Goal: Check status: Check status

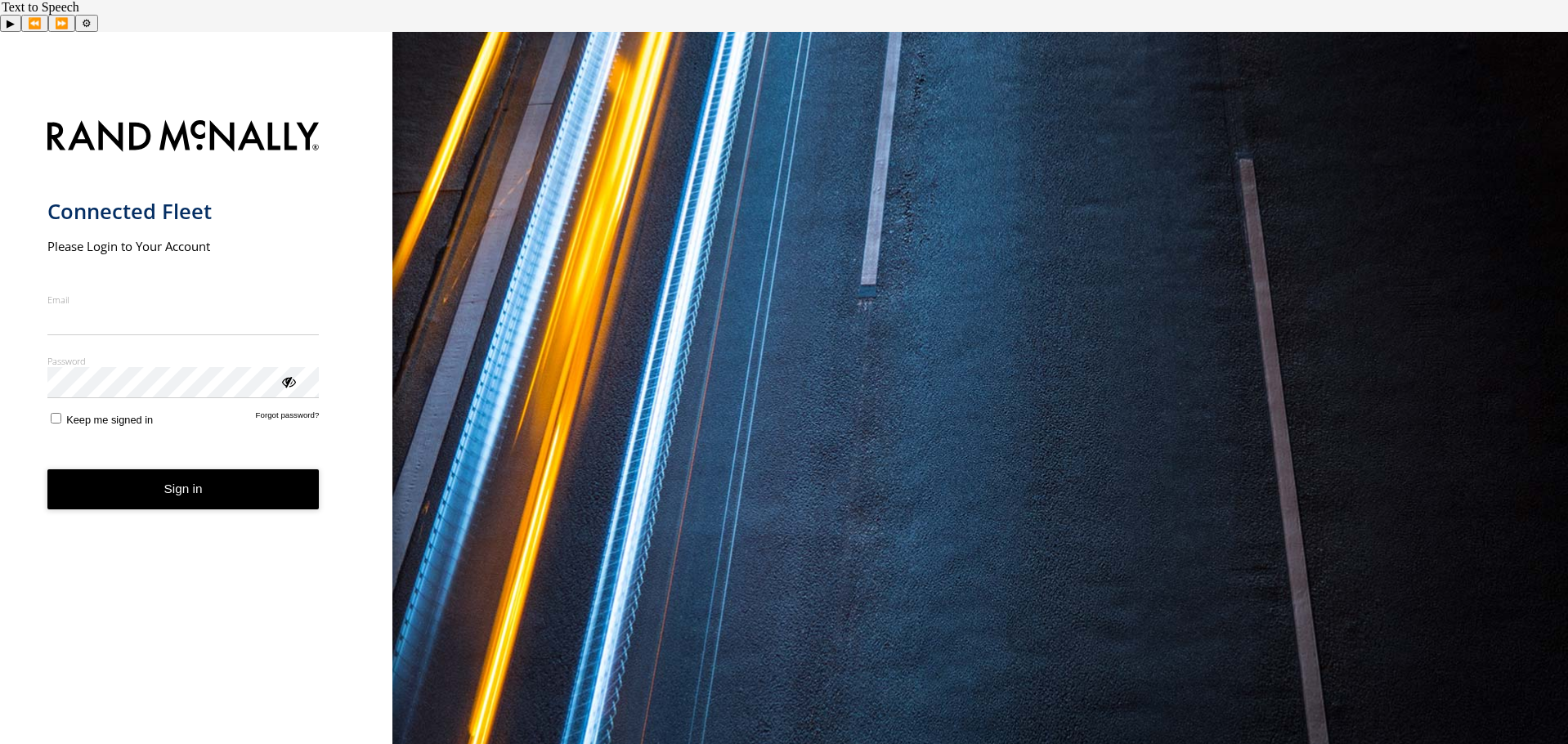
type input "**********"
click at [197, 470] on button "Sign in" at bounding box center [184, 490] width 273 height 40
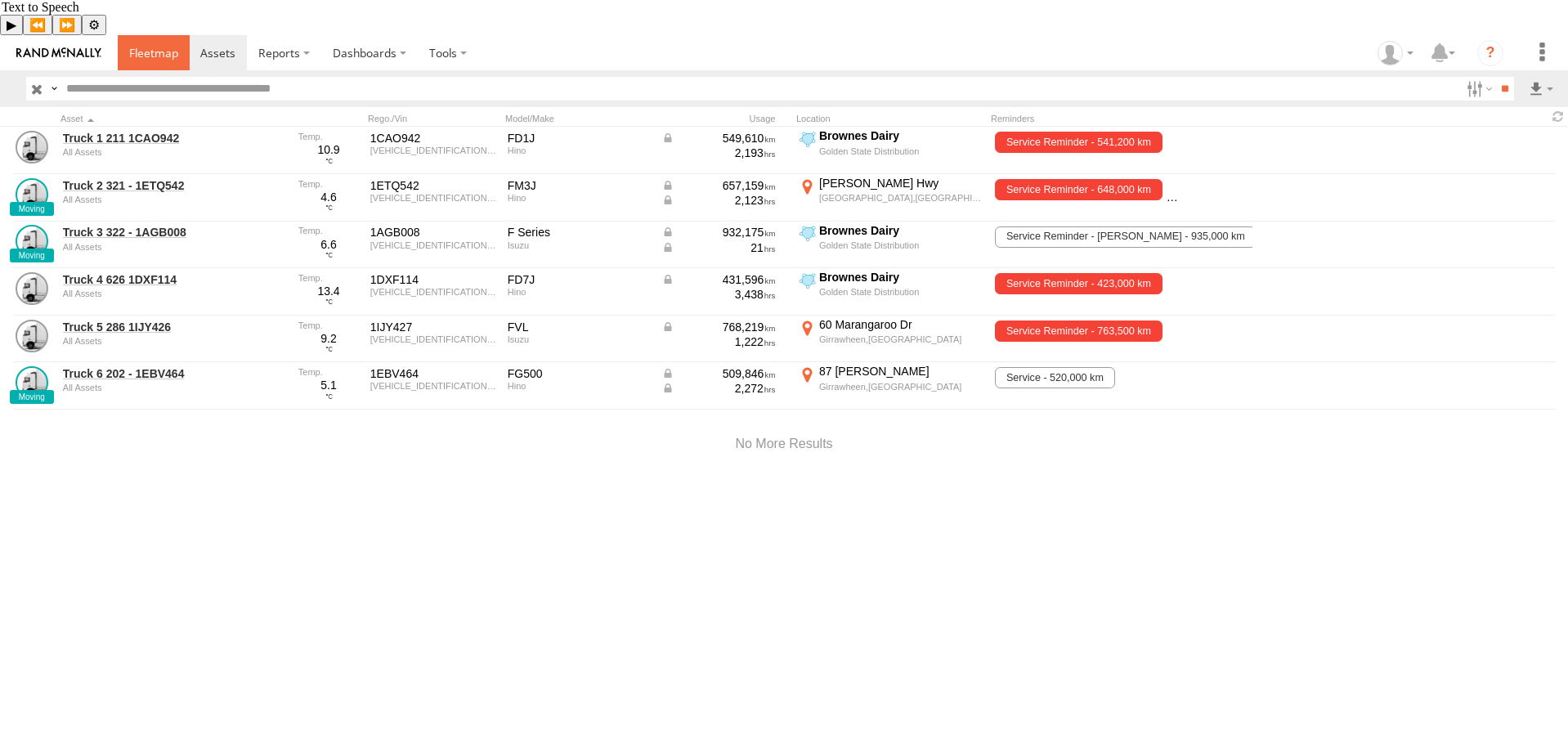
click at [162, 35] on link at bounding box center [154, 52] width 72 height 35
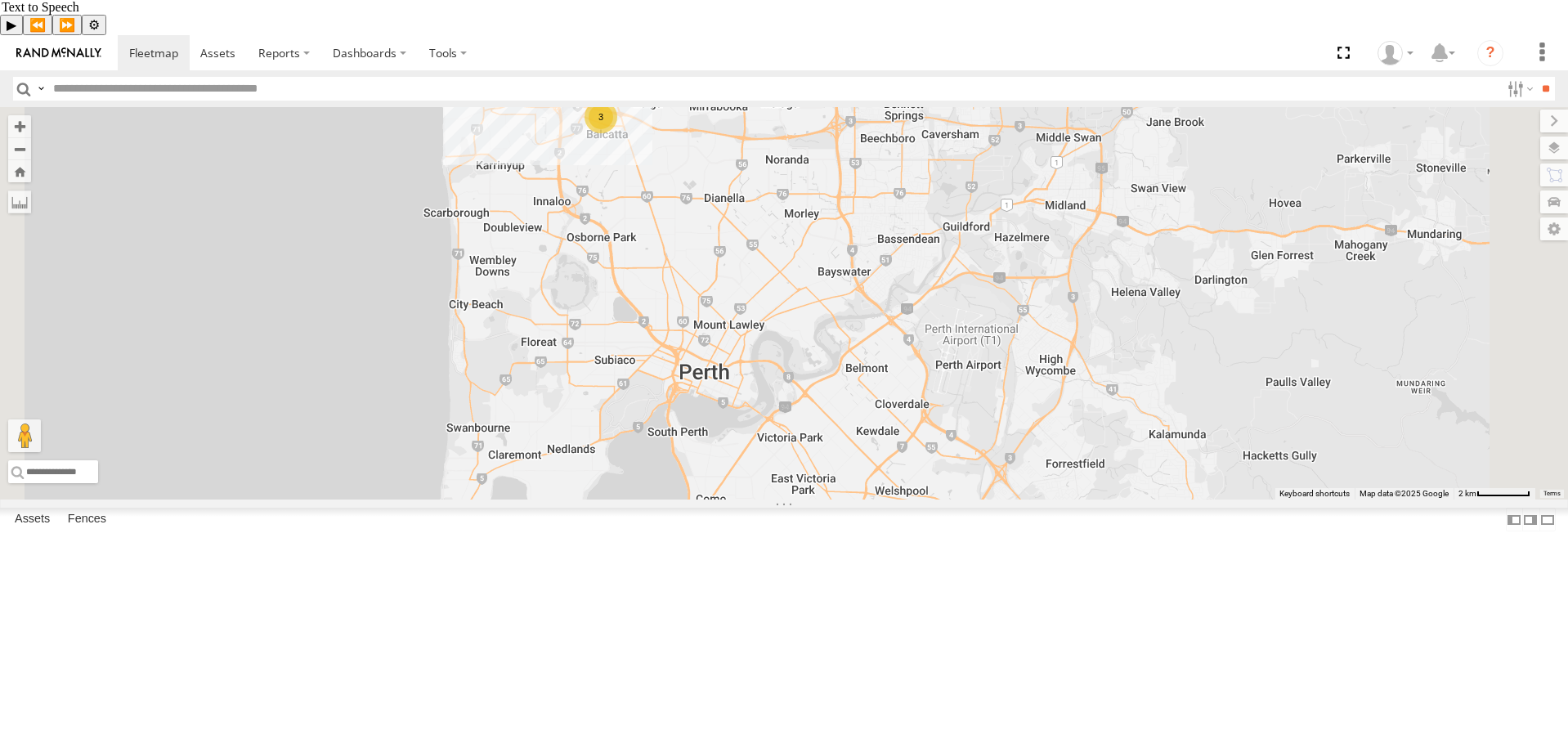
click at [617, 133] on div "3" at bounding box center [600, 116] width 32 height 32
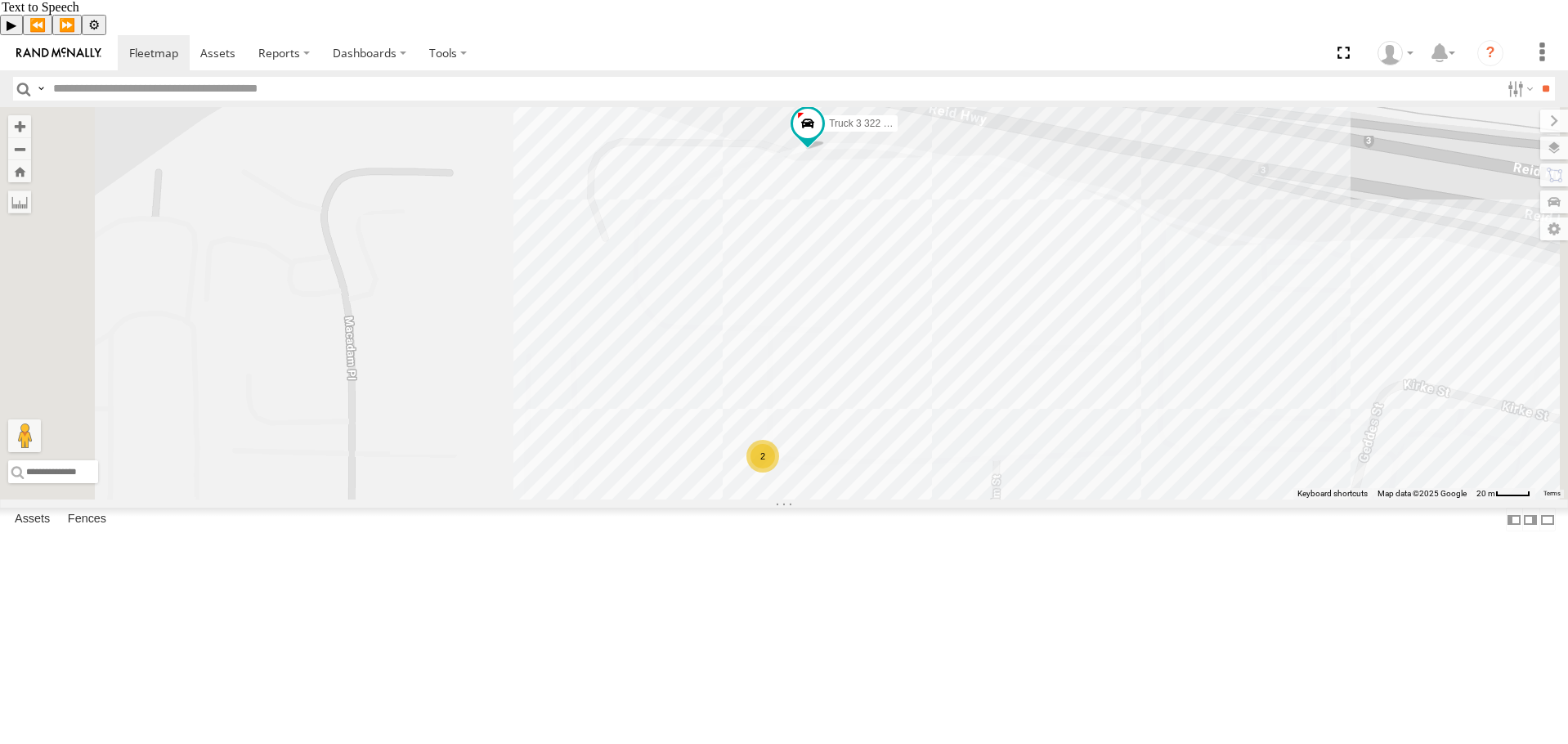
click at [779, 473] on div "2" at bounding box center [762, 456] width 32 height 32
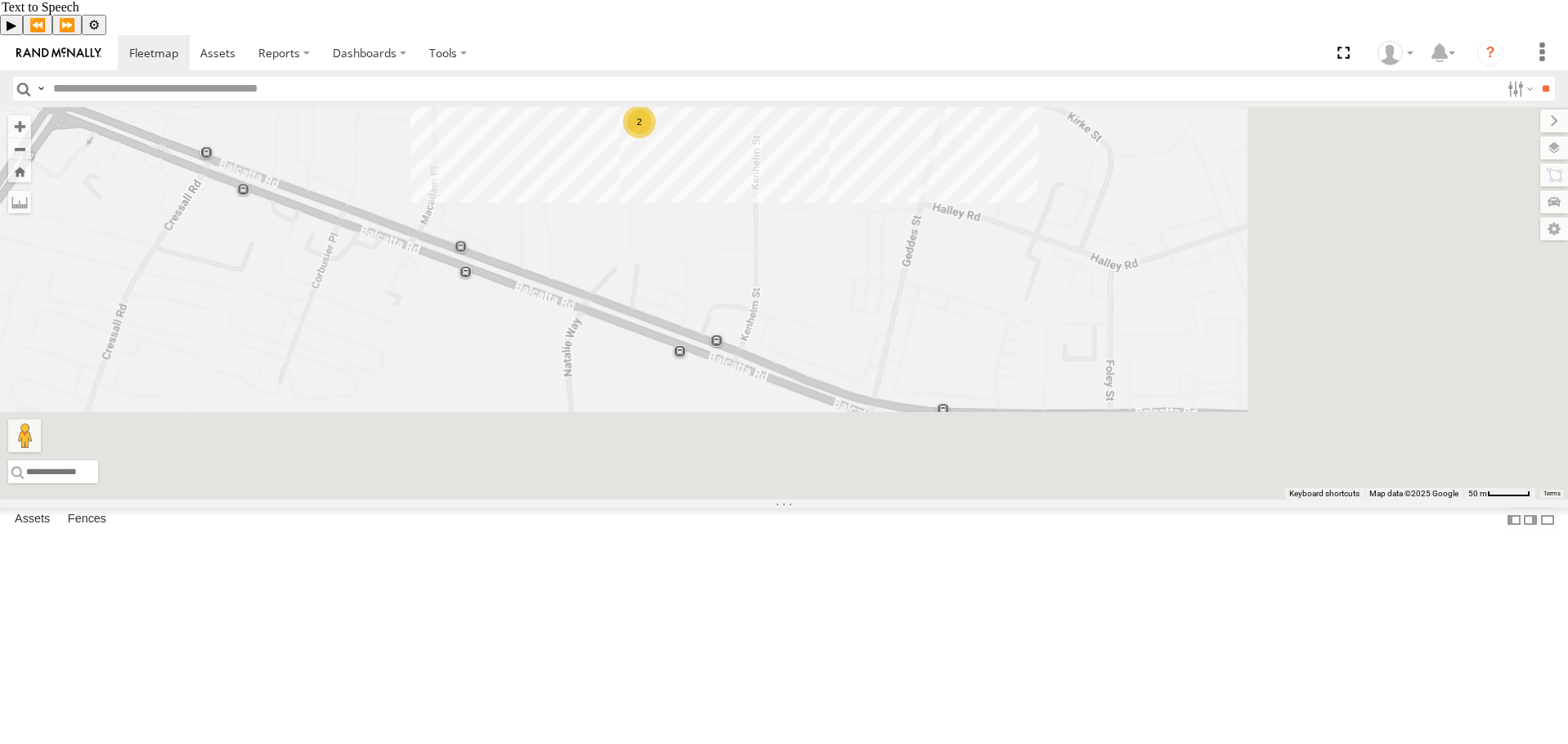
drag, startPoint x: 1069, startPoint y: 632, endPoint x: 887, endPoint y: 321, distance: 360.3
click at [887, 321] on div "Truck 2 321 - 1ETQ542 Truck 3 322 - 1AGB008 2" at bounding box center [784, 303] width 1568 height 392
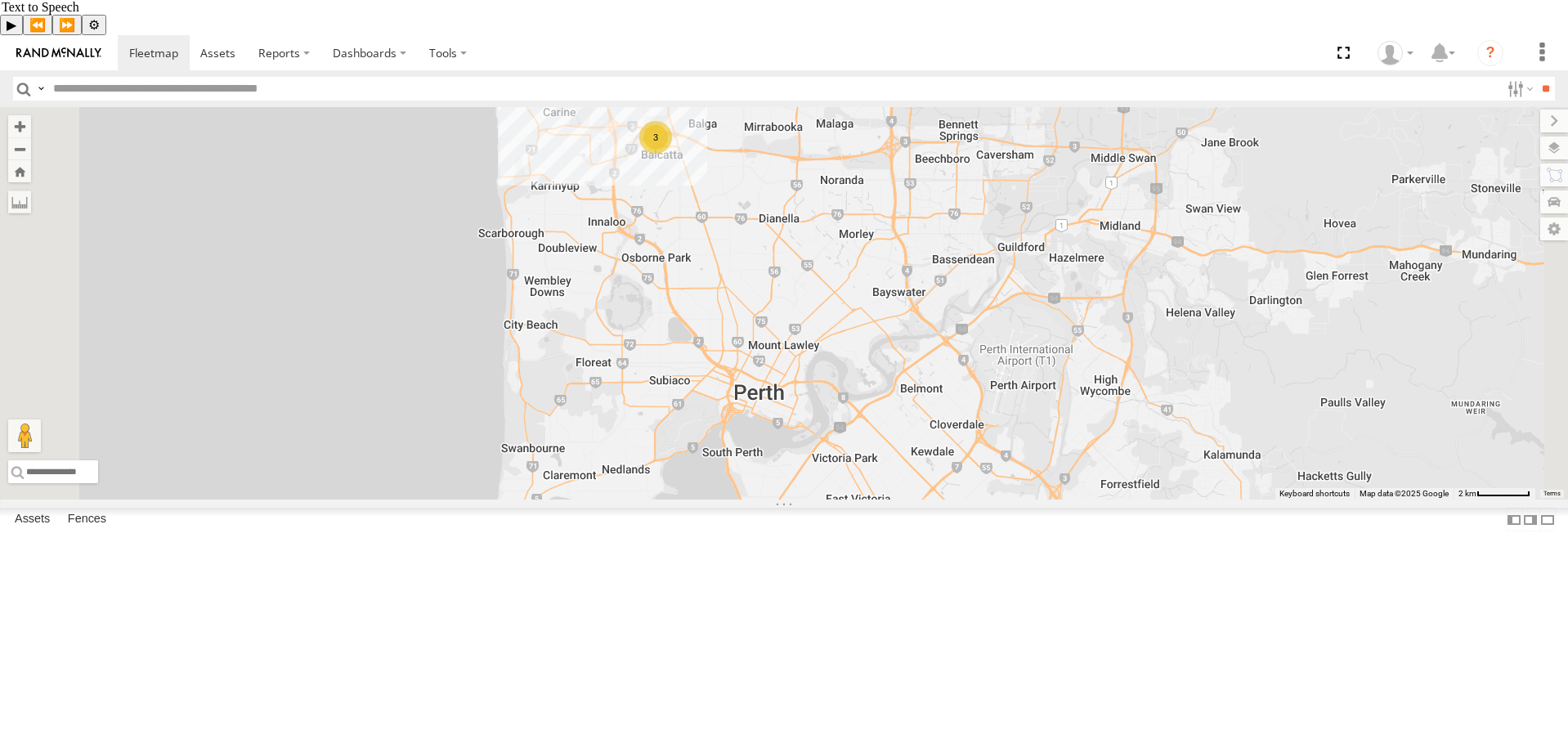
drag, startPoint x: 901, startPoint y: 432, endPoint x: 875, endPoint y: 339, distance: 96.6
click at [875, 339] on div "Truck 2 321 - 1ETQ542 3 2" at bounding box center [784, 303] width 1568 height 392
click at [702, 85] on div "2" at bounding box center [686, 68] width 32 height 32
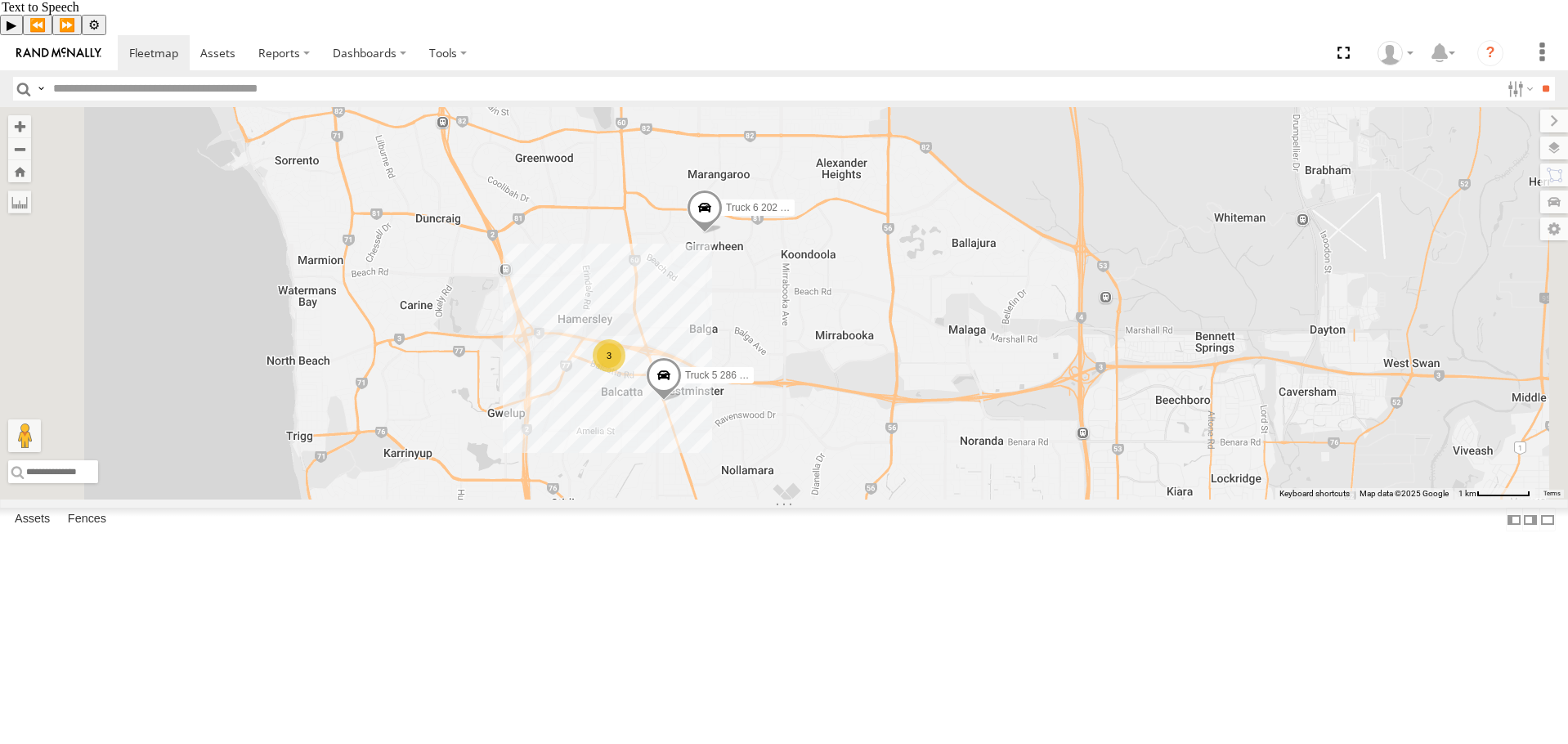
drag, startPoint x: 875, startPoint y: 553, endPoint x: 870, endPoint y: 379, distance: 174.1
click at [870, 379] on div "Truck 6 202 - 1EBV464 3 Truck 5 286 1IJY426" at bounding box center [784, 303] width 1568 height 392
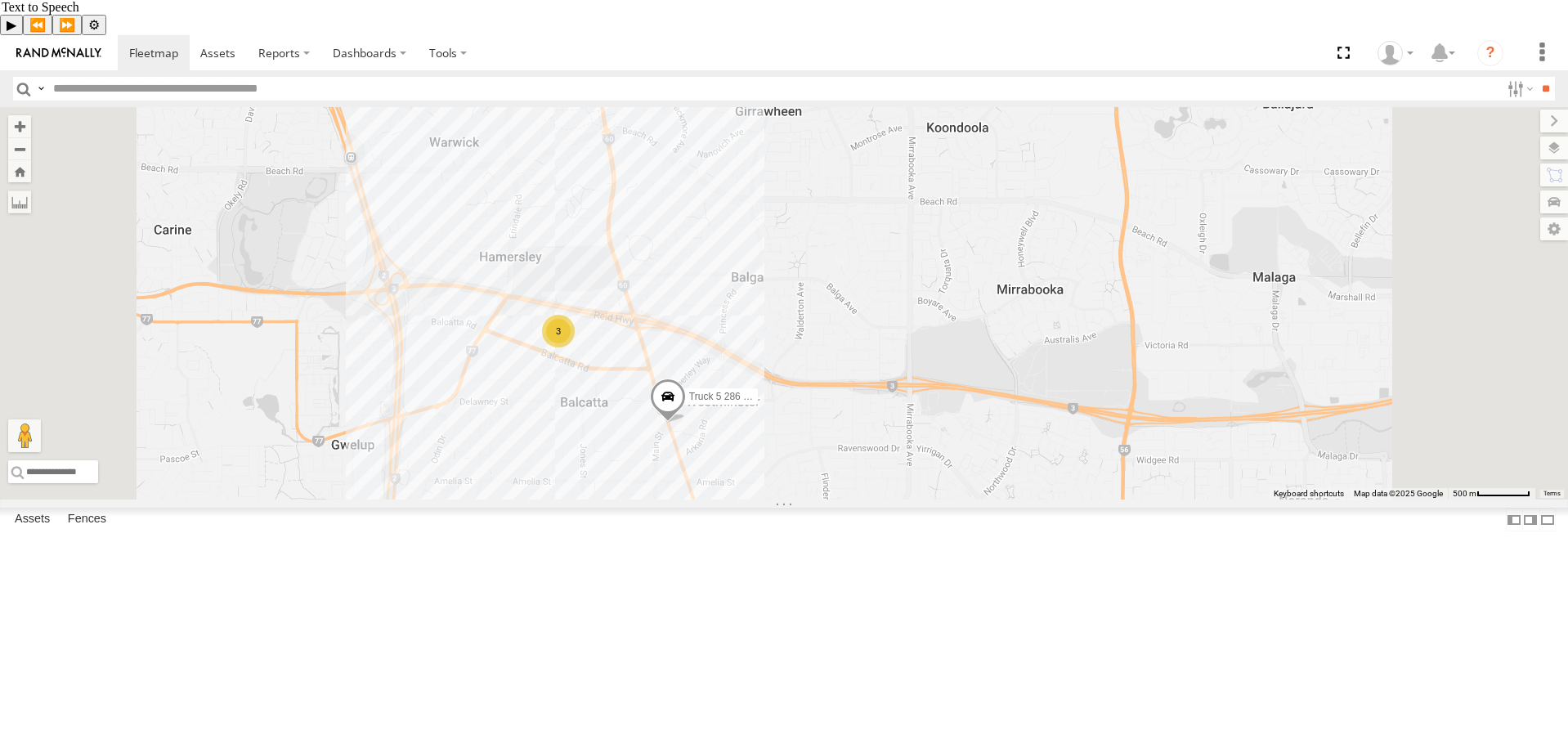
click at [575, 347] on div "3" at bounding box center [558, 331] width 32 height 32
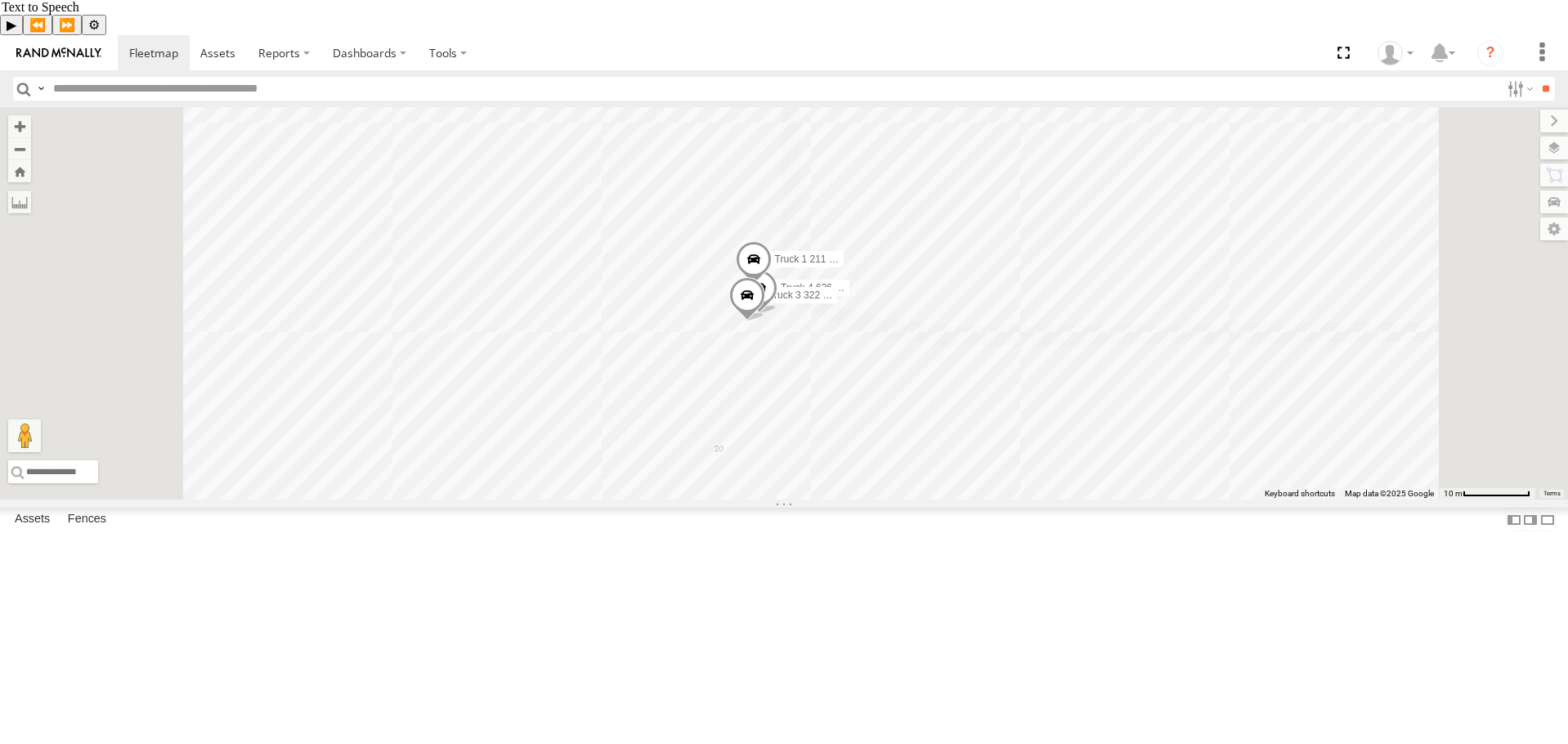
click at [0, 0] on div "Truck 5 286 1IJY426 All Assets Main St Balcatta -31.88335 115.82838 Video 10.1 …" at bounding box center [0, 0] width 0 height 0
click at [0, 0] on div "Truck 6 202 - 1EBV464 All Assets Templeton Cres Girrawheen -31.83855 115.82707 …" at bounding box center [0, 0] width 0 height 0
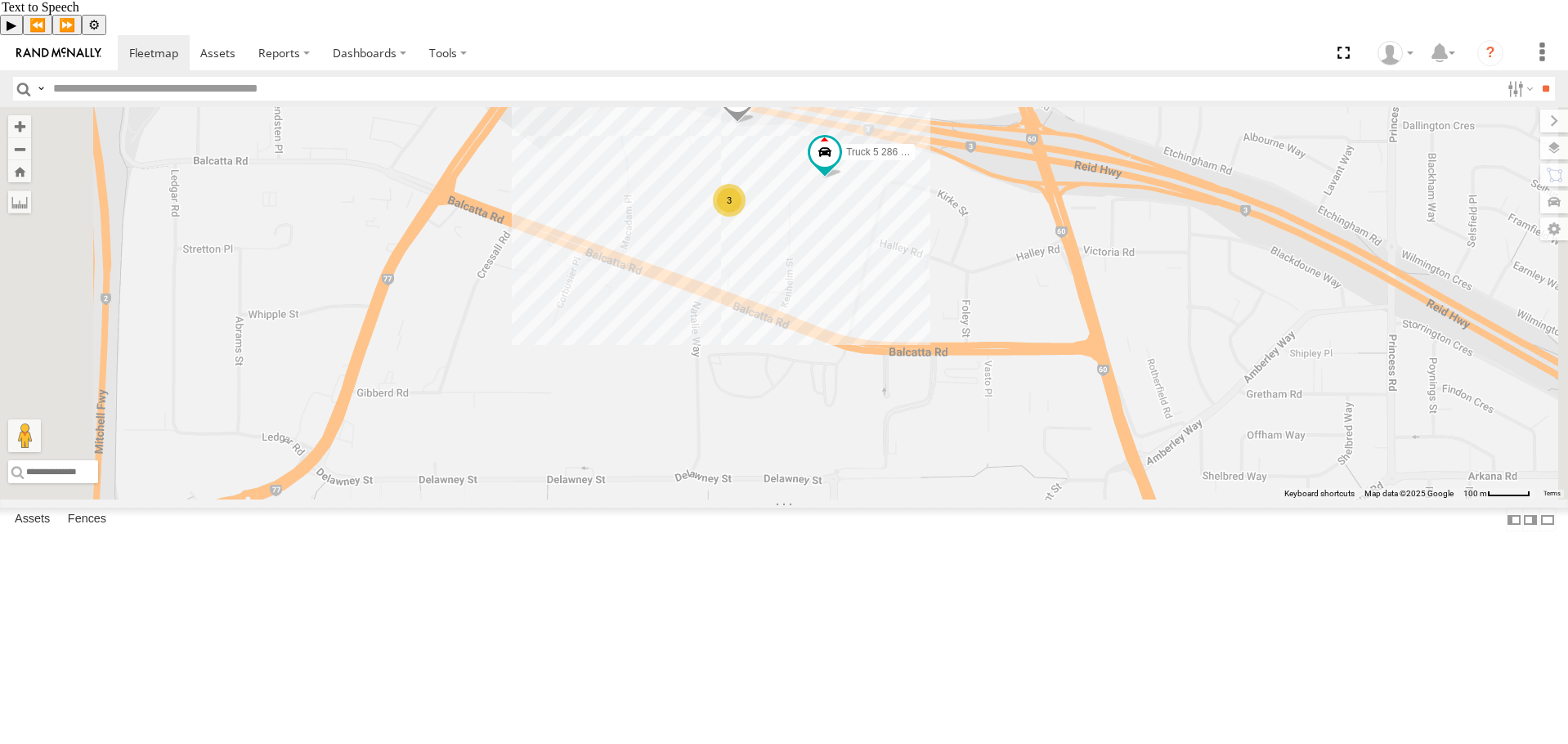
drag, startPoint x: 994, startPoint y: 398, endPoint x: 986, endPoint y: 427, distance: 30.1
click at [986, 427] on div "Truck 5 286 1IJY426 Truck 6 202 - 1EBV464 3" at bounding box center [784, 303] width 1568 height 392
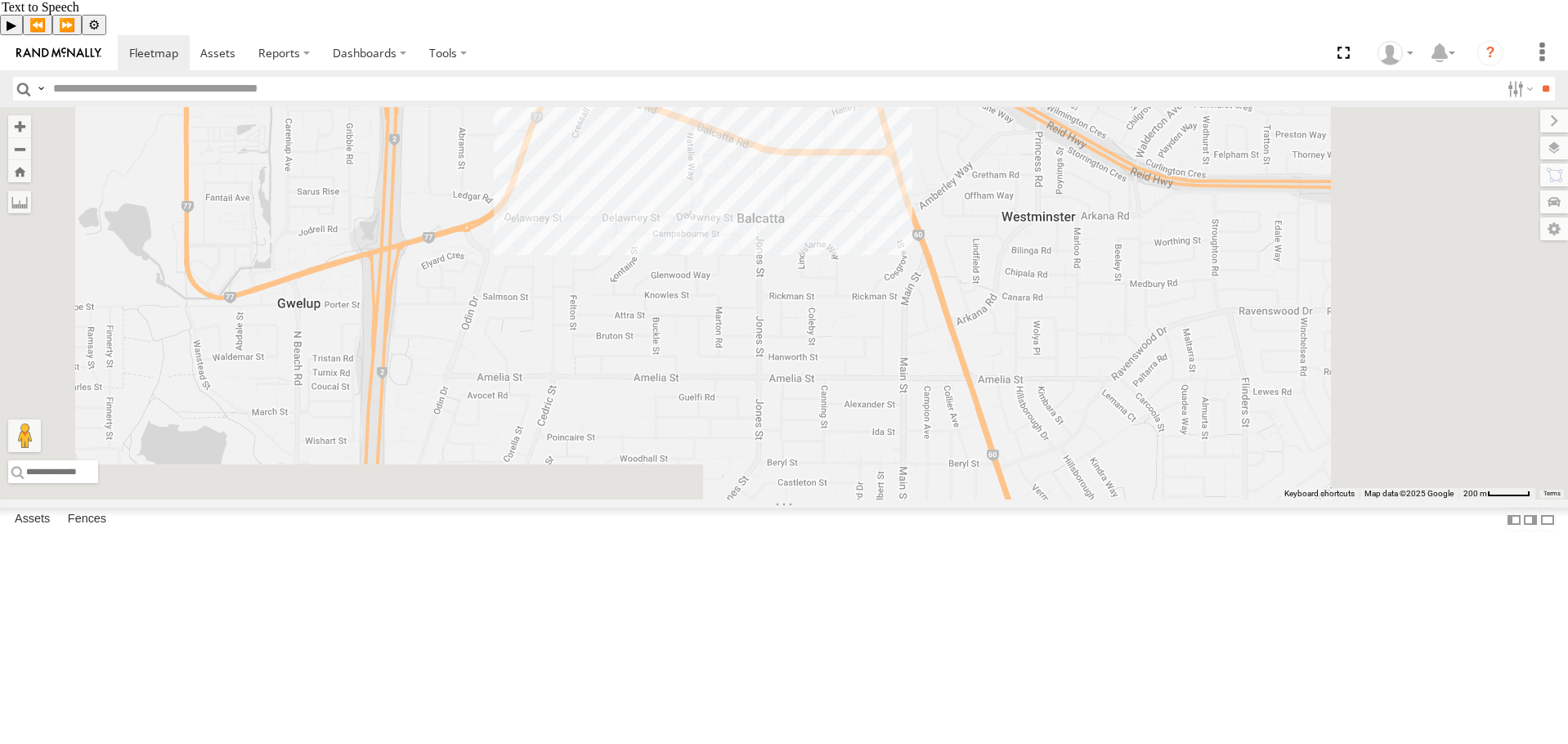
drag, startPoint x: 950, startPoint y: 465, endPoint x: 905, endPoint y: 293, distance: 177.8
click at [905, 293] on div "Truck 5 286 1IJY426 Truck 6 202 - 1EBV464 3" at bounding box center [784, 303] width 1568 height 392
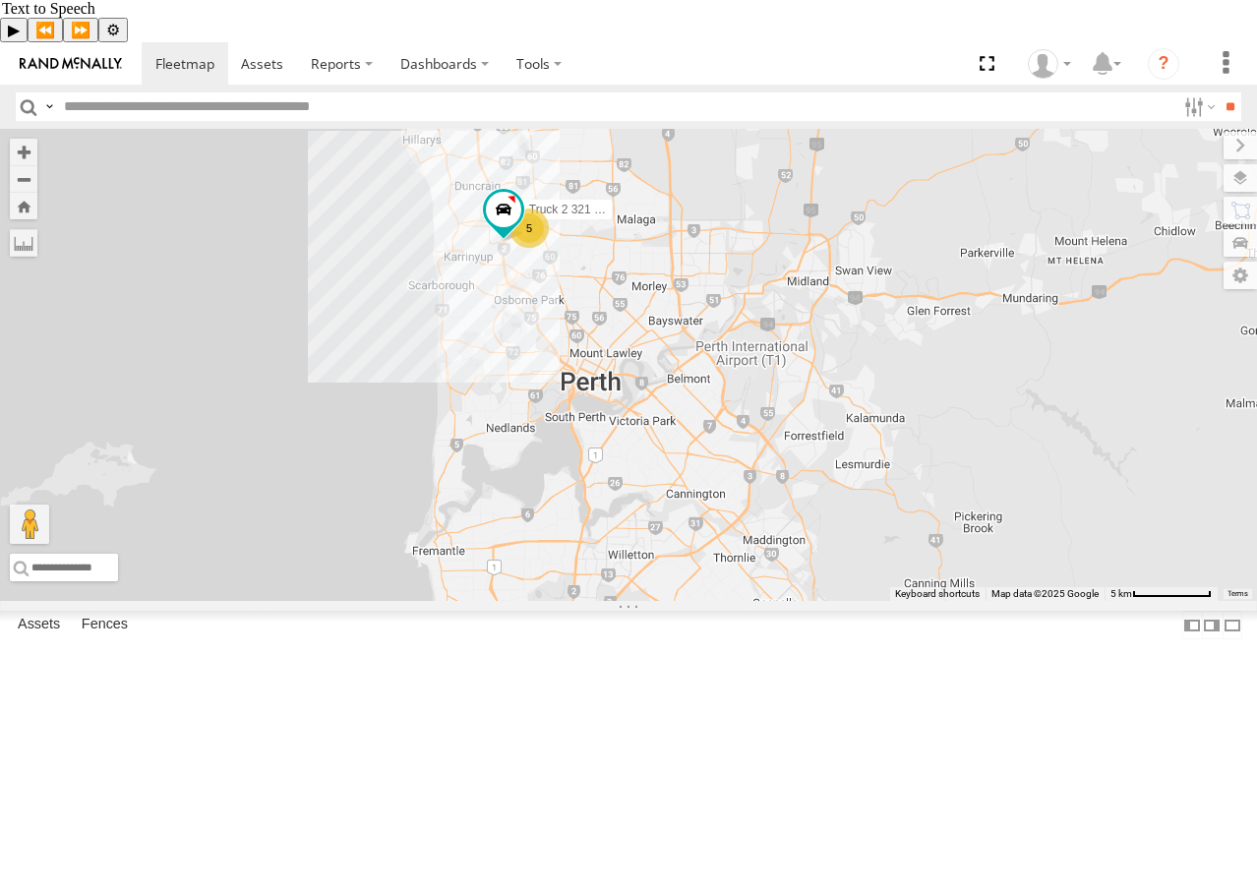
click at [777, 357] on div "← Move left → Move right ↑ Move up ↓ Move down + Zoom in - Zoom out Home Jump l…" at bounding box center [628, 365] width 1257 height 472
click at [549, 248] on div "6" at bounding box center [529, 228] width 39 height 39
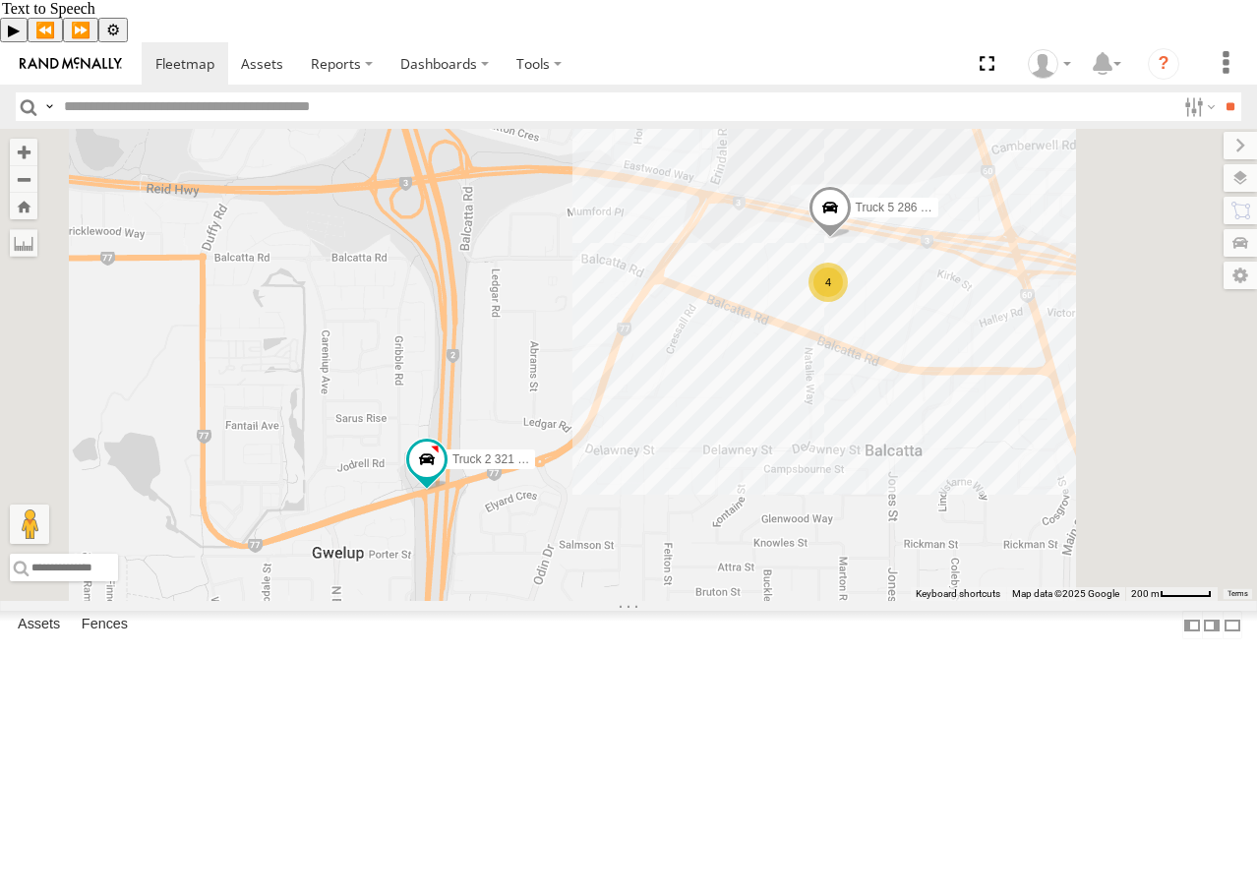
click at [848, 302] on div "4" at bounding box center [828, 282] width 39 height 39
